Goal: Transaction & Acquisition: Download file/media

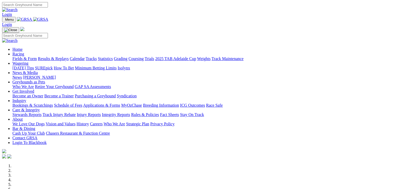
scroll to position [181, 0]
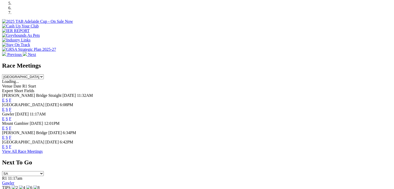
click at [44, 74] on select "South Australia New South Wales Northern Territory Queensland Tasmania Victoria…" at bounding box center [23, 76] width 42 height 5
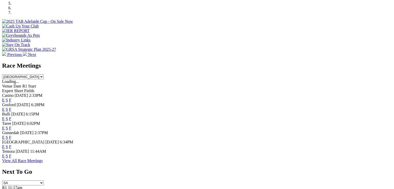
click at [44, 74] on select "South Australia New South Wales Northern Territory Queensland Tasmania Victoria…" at bounding box center [23, 76] width 42 height 5
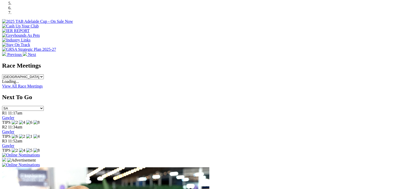
click at [44, 74] on select "South Australia New South Wales Northern Territory Queensland Tasmania Victoria…" at bounding box center [23, 76] width 42 height 5
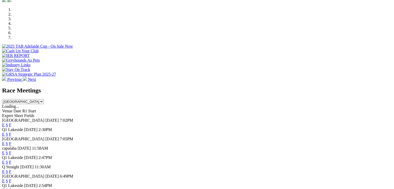
scroll to position [155, 0]
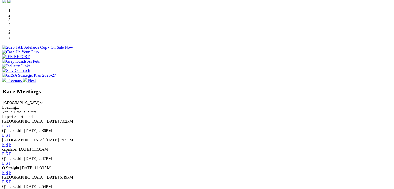
click at [44, 100] on select "South Australia New South Wales Northern Territory Queensland Tasmania Victoria…" at bounding box center [23, 102] width 42 height 5
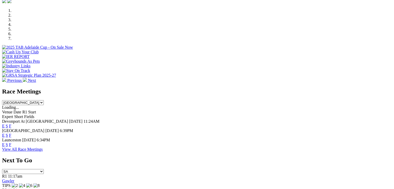
click at [44, 100] on select "South Australia New South Wales Northern Territory Queensland Tasmania Victoria…" at bounding box center [23, 102] width 42 height 5
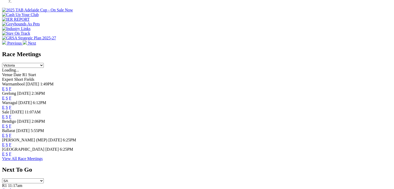
scroll to position [181, 0]
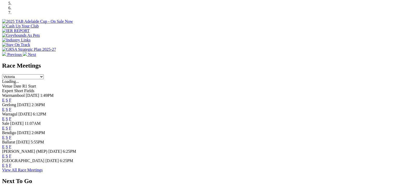
click at [44, 74] on select "South Australia New South Wales Northern Territory Queensland Tasmania Victoria…" at bounding box center [23, 76] width 42 height 5
select select "WA"
click at [44, 74] on select "South Australia New South Wales Northern Territory Queensland Tasmania Victoria…" at bounding box center [23, 76] width 42 height 5
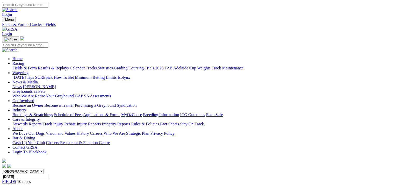
click at [280, 69] on link "CSV (Excel)" at bounding box center [269, 67] width 21 height 4
drag, startPoint x: 293, startPoint y: 114, endPoint x: 293, endPoint y: 122, distance: 7.2
click at [280, 67] on link "CSV (Excel)" at bounding box center [269, 65] width 21 height 4
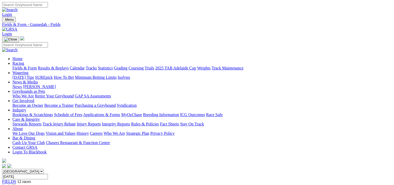
click at [280, 67] on link "CSV (Excel)" at bounding box center [269, 65] width 21 height 4
drag, startPoint x: 292, startPoint y: 132, endPoint x: 246, endPoint y: 102, distance: 55.3
click at [280, 67] on link "CSV (Excel)" at bounding box center [269, 65] width 21 height 4
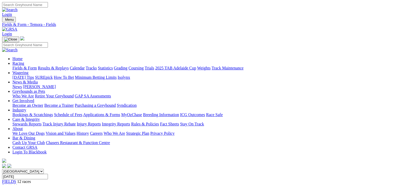
drag, startPoint x: 298, startPoint y: 135, endPoint x: 293, endPoint y: 130, distance: 7.1
click at [280, 67] on link "CSV (Excel)" at bounding box center [269, 65] width 21 height 4
drag, startPoint x: 299, startPoint y: 136, endPoint x: 288, endPoint y: 124, distance: 15.6
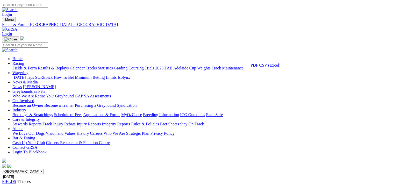
click at [280, 67] on link "CSV (Excel)" at bounding box center [269, 65] width 21 height 4
drag, startPoint x: 295, startPoint y: 133, endPoint x: 276, endPoint y: 104, distance: 34.5
click at [280, 67] on link "CSV (Excel)" at bounding box center [269, 65] width 21 height 4
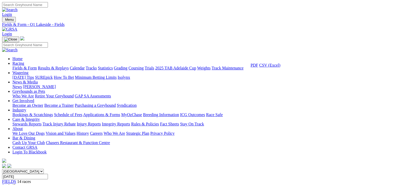
drag, startPoint x: 290, startPoint y: 135, endPoint x: 283, endPoint y: 116, distance: 20.5
click at [280, 67] on link "CSV (Excel)" at bounding box center [269, 65] width 21 height 4
drag, startPoint x: 298, startPoint y: 113, endPoint x: 297, endPoint y: 121, distance: 7.8
drag, startPoint x: 296, startPoint y: 131, endPoint x: 287, endPoint y: 116, distance: 17.9
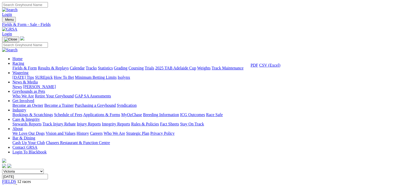
click at [280, 67] on link "CSV (Excel)" at bounding box center [269, 65] width 21 height 4
drag, startPoint x: 297, startPoint y: 115, endPoint x: 298, endPoint y: 128, distance: 13.0
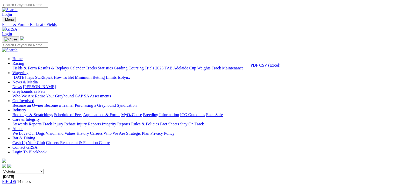
click at [280, 67] on link "CSV (Excel)" at bounding box center [269, 65] width 21 height 4
drag, startPoint x: 301, startPoint y: 111, endPoint x: 299, endPoint y: 114, distance: 3.9
click at [280, 67] on link "CSV (Excel)" at bounding box center [269, 65] width 21 height 4
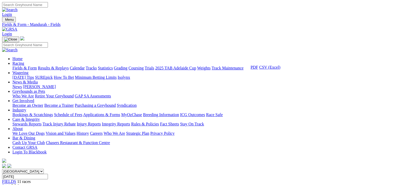
click at [280, 69] on link "CSV (Excel)" at bounding box center [269, 67] width 21 height 4
